Goal: Transaction & Acquisition: Download file/media

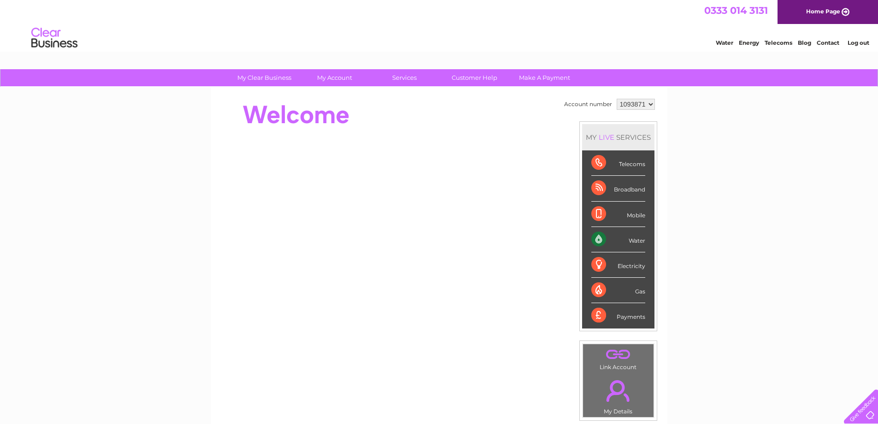
click at [642, 103] on select "1093871 1148229 1148549" at bounding box center [636, 104] width 38 height 11
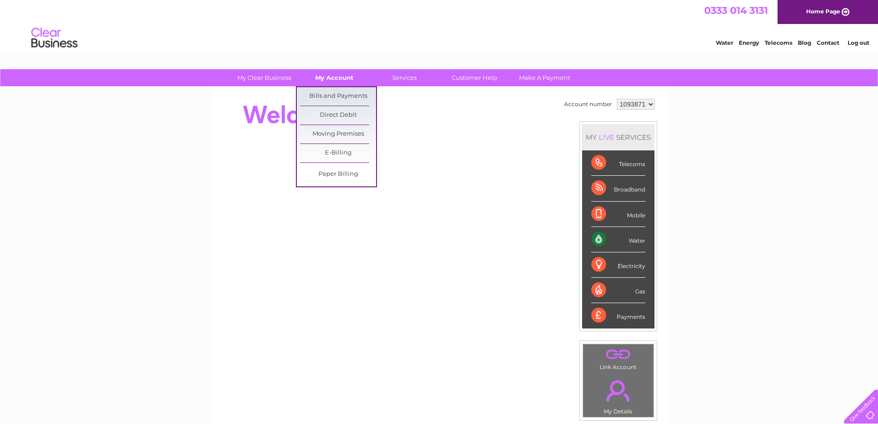
click at [327, 78] on link "My Account" at bounding box center [334, 77] width 76 height 17
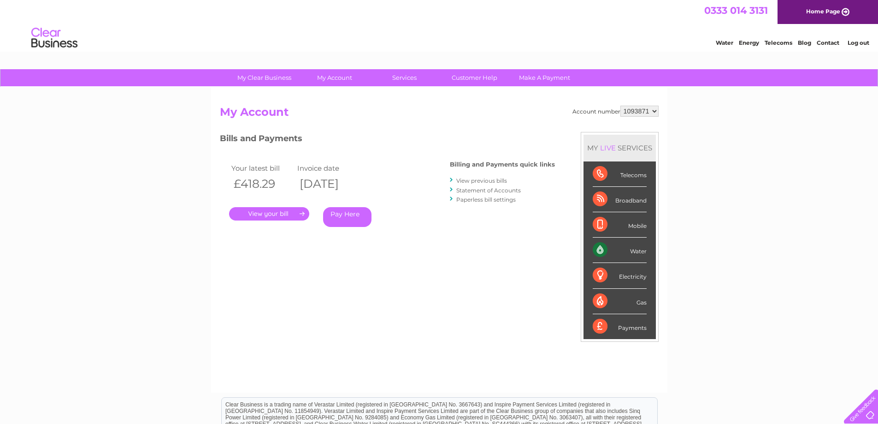
click at [294, 214] on link "." at bounding box center [269, 213] width 80 height 13
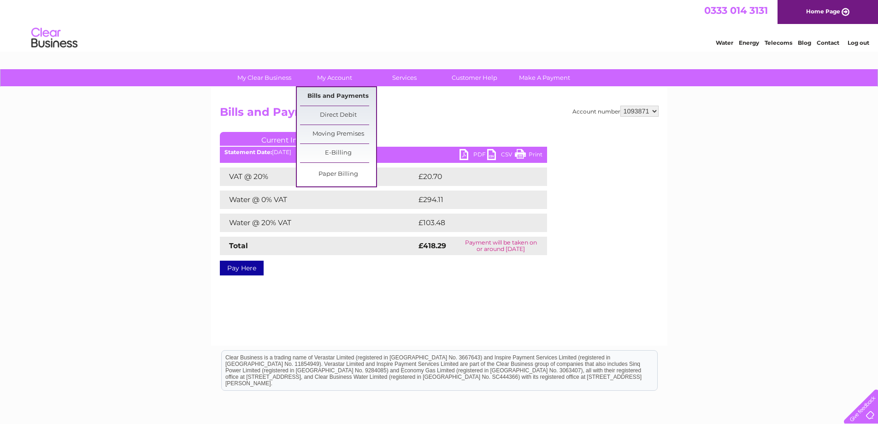
click at [326, 93] on link "Bills and Payments" at bounding box center [338, 96] width 76 height 18
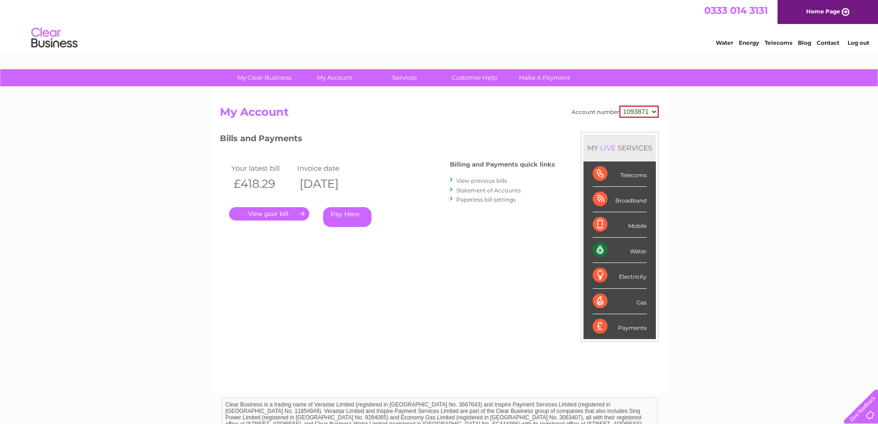
click at [642, 113] on select "1093871 1148229 1148549" at bounding box center [639, 112] width 39 height 12
click at [496, 182] on link "View previous bills" at bounding box center [481, 180] width 51 height 7
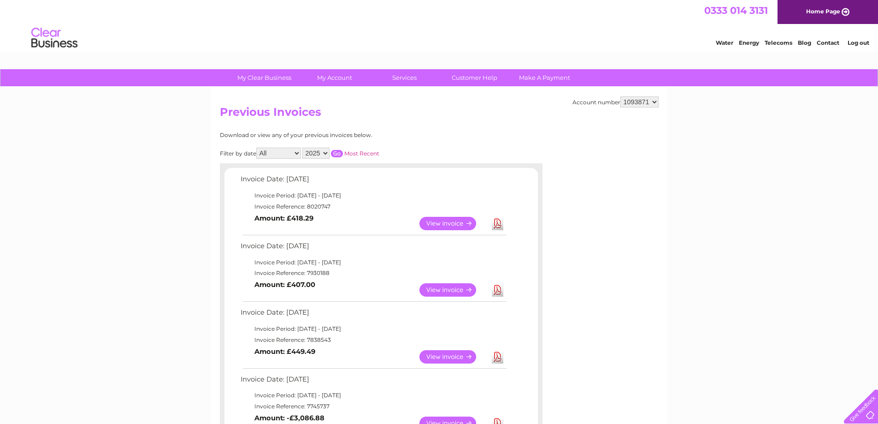
click at [642, 104] on select "1093871 1148229 1148549" at bounding box center [640, 101] width 38 height 11
select select "1148229"
click at [621, 96] on select "1093871 1148229 1148549" at bounding box center [640, 101] width 38 height 11
click at [644, 101] on select "1093871 1148229 1148549" at bounding box center [640, 101] width 38 height 11
select select "1148549"
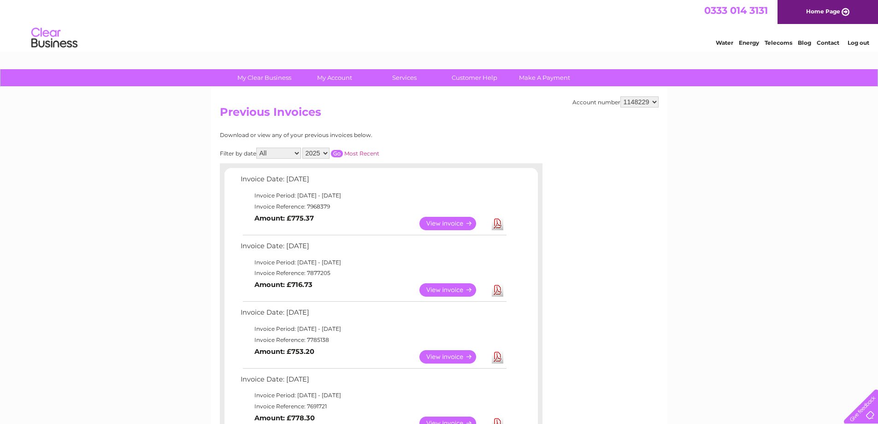
click at [621, 96] on select "1093871 1148229 1148549" at bounding box center [640, 101] width 38 height 11
click at [494, 224] on link "Download" at bounding box center [498, 223] width 12 height 13
click at [496, 223] on link "Download" at bounding box center [498, 223] width 12 height 13
click at [465, 214] on td "View" at bounding box center [453, 223] width 72 height 18
click at [457, 228] on link "View" at bounding box center [454, 223] width 68 height 13
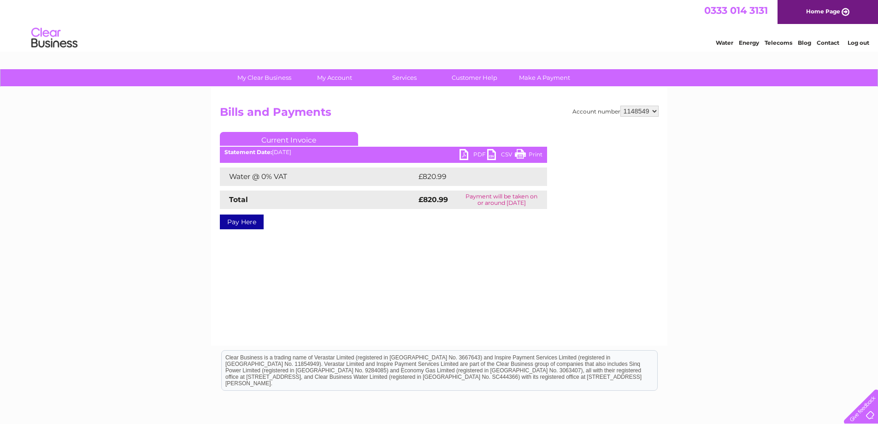
click at [476, 158] on link "PDF" at bounding box center [474, 155] width 28 height 13
